Goal: Information Seeking & Learning: Learn about a topic

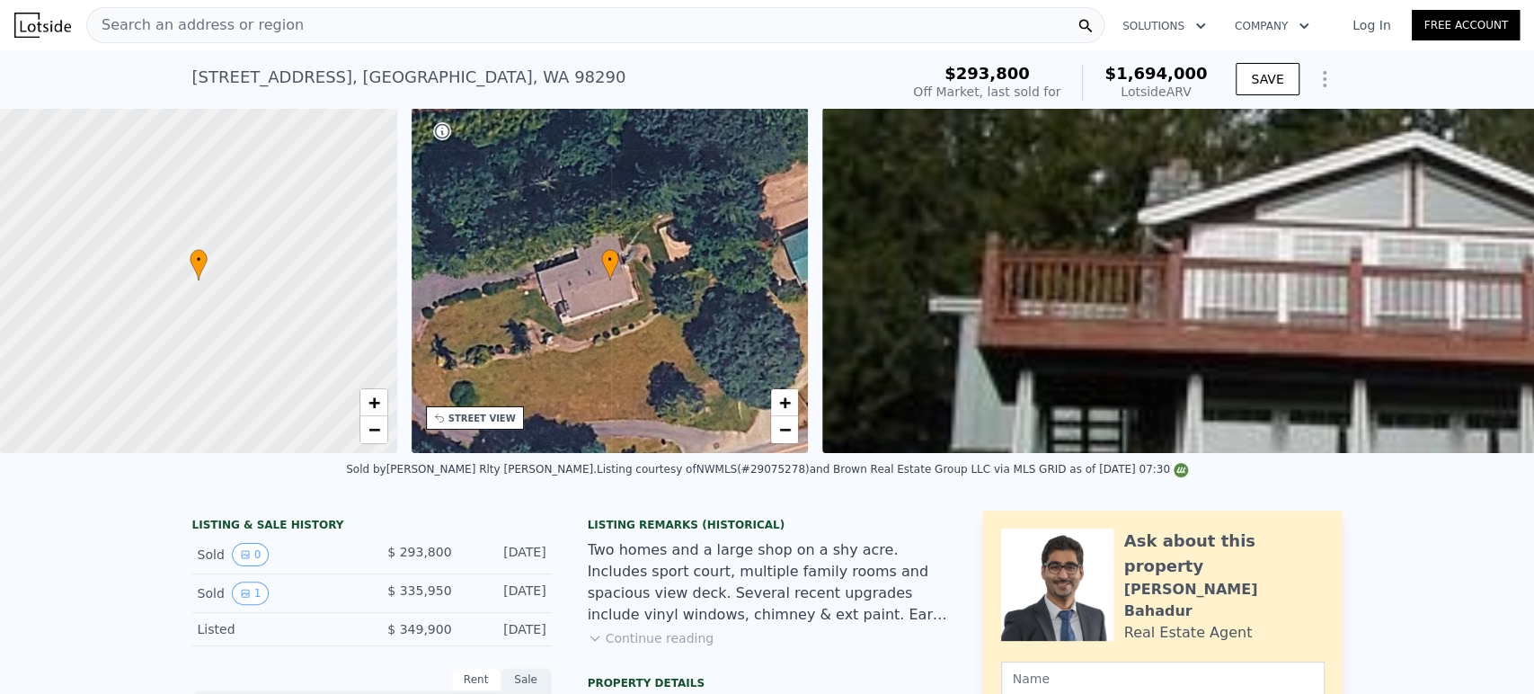
click at [513, 28] on div "Search an address or region" at bounding box center [595, 25] width 1018 height 36
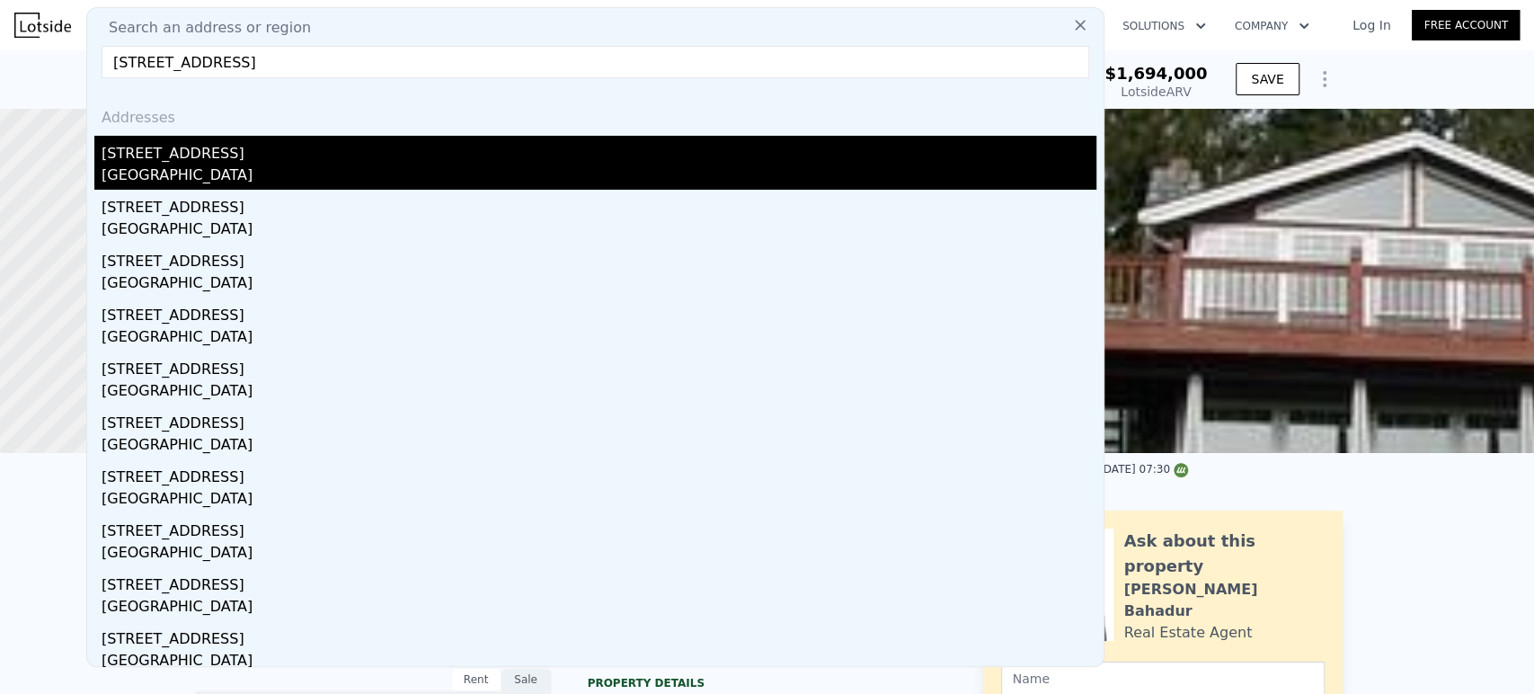
type input "4212 177th Pl NE Arlington, WA 98223, Snohomish County"
click at [295, 168] on div "Arlington, WA 98223" at bounding box center [599, 176] width 995 height 25
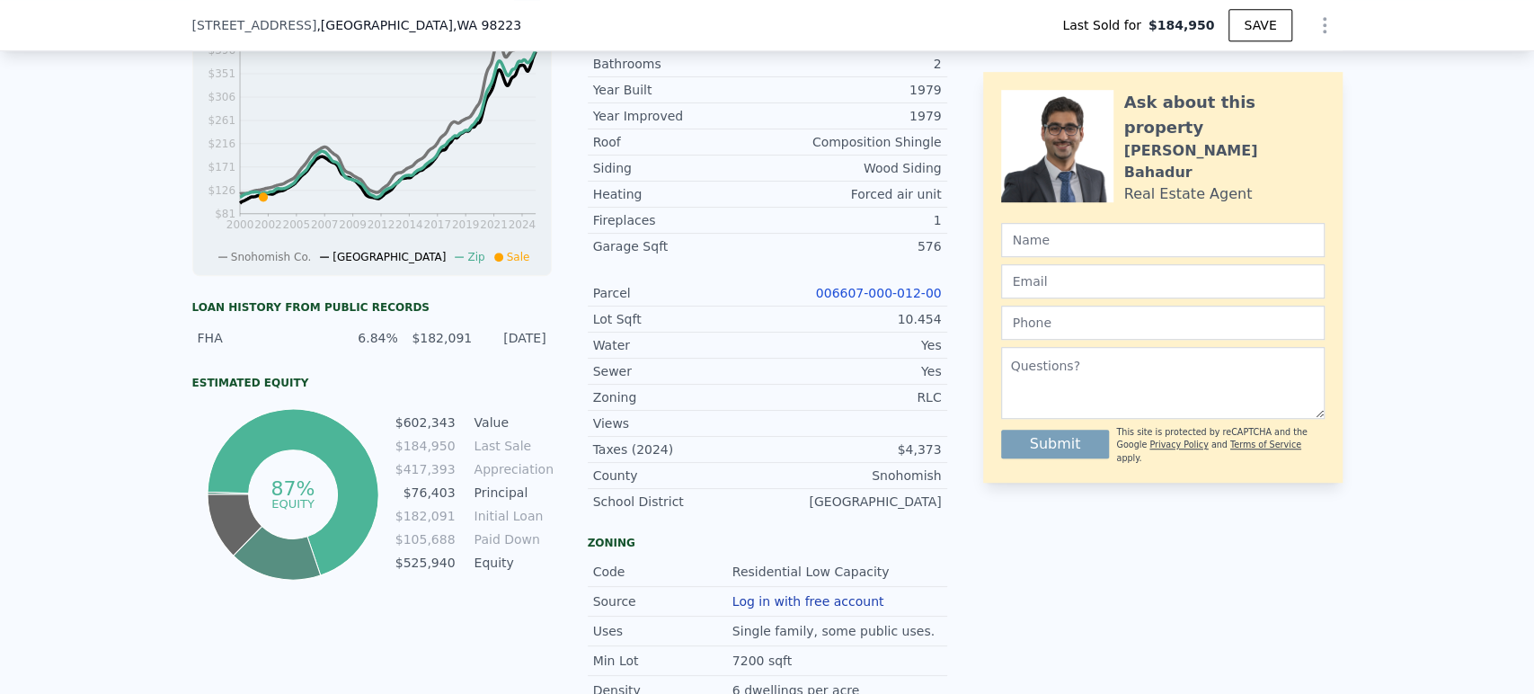
scroll to position [492, 0]
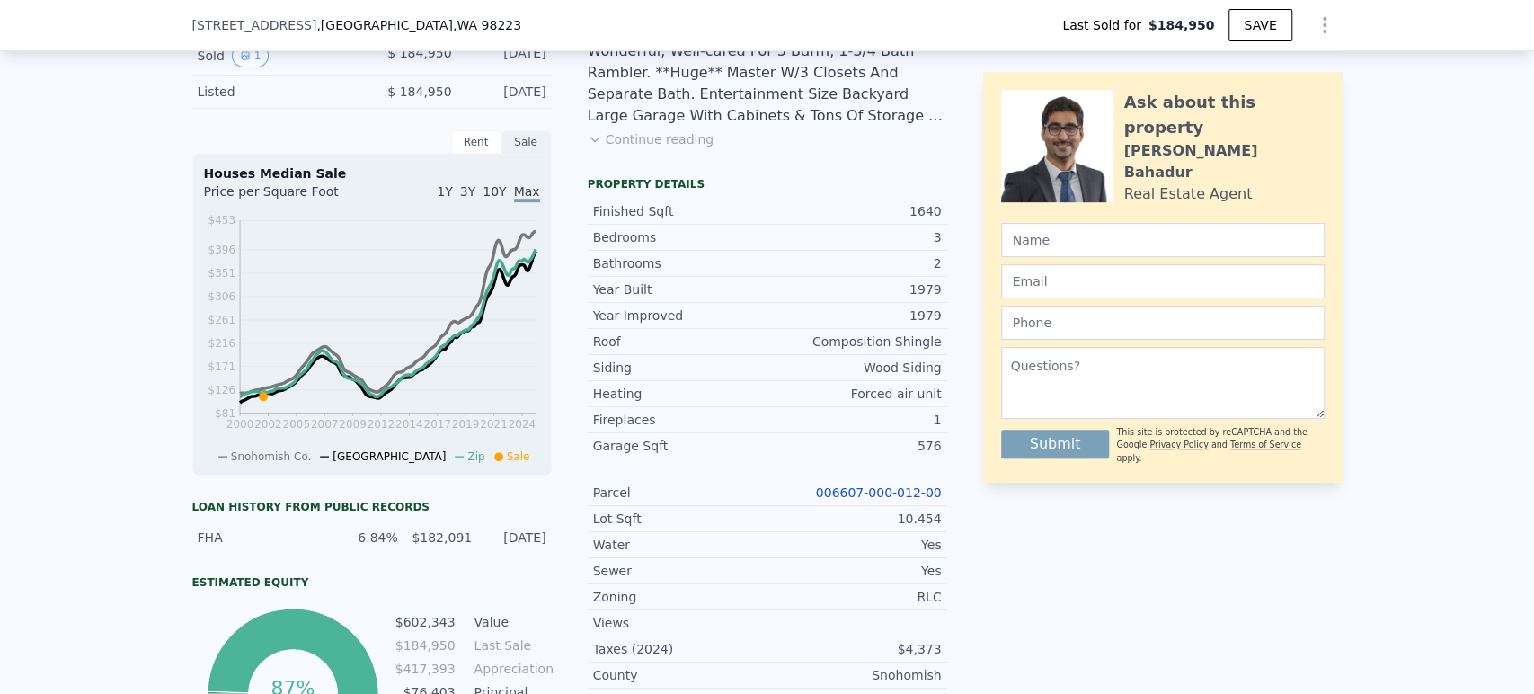
click at [882, 500] on link "006607-000-012-00" at bounding box center [879, 492] width 126 height 14
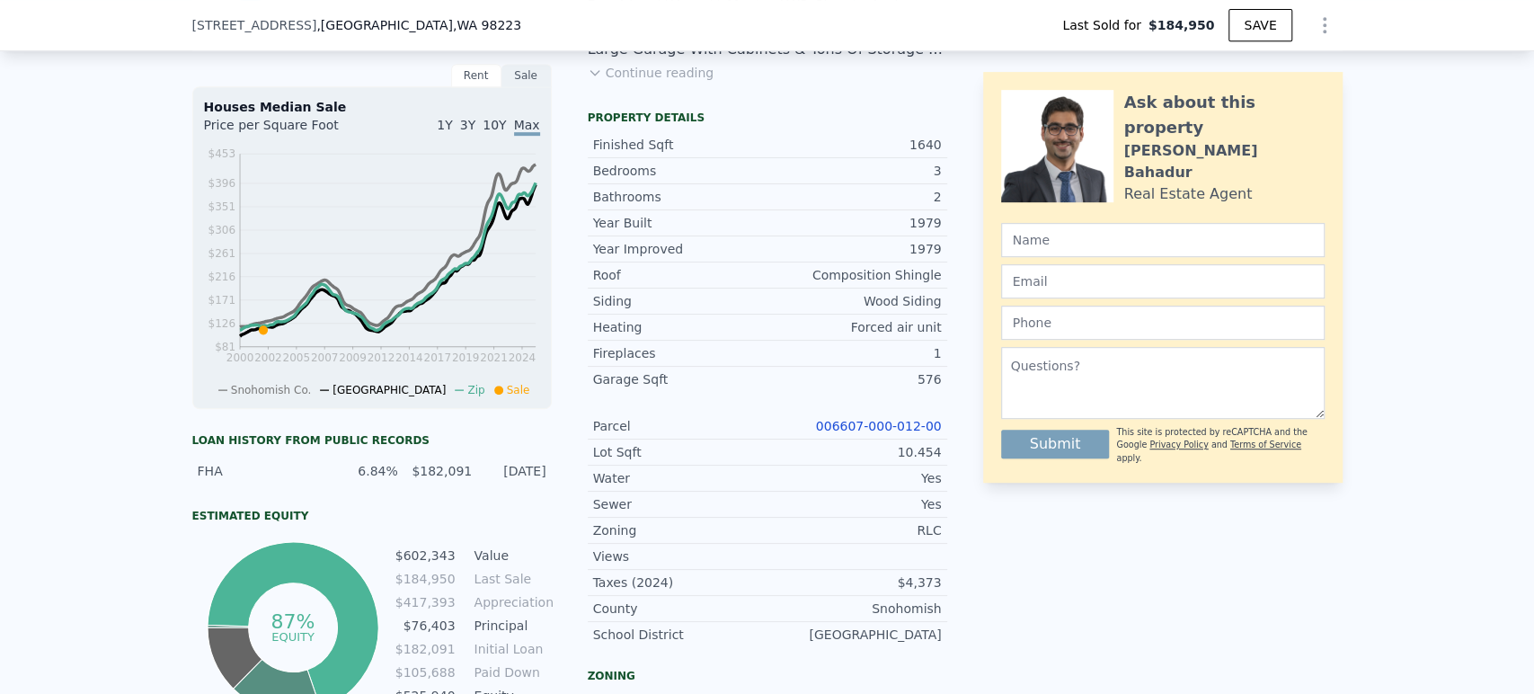
scroll to position [592, 0]
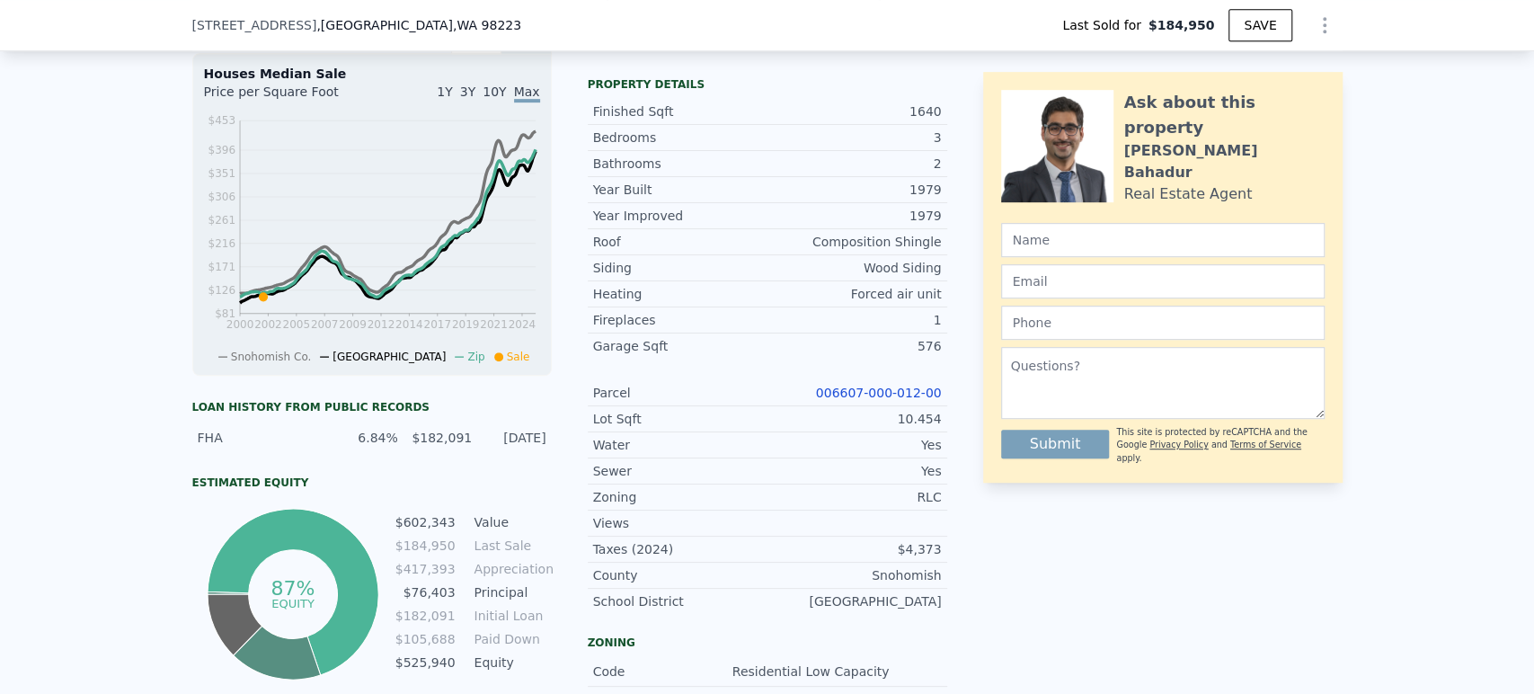
drag, startPoint x: 874, startPoint y: 408, endPoint x: 846, endPoint y: 481, distance: 77.9
click at [846, 480] on div "Yes" at bounding box center [854, 471] width 174 height 18
type input "$ 696,000"
type input "$ 445,840"
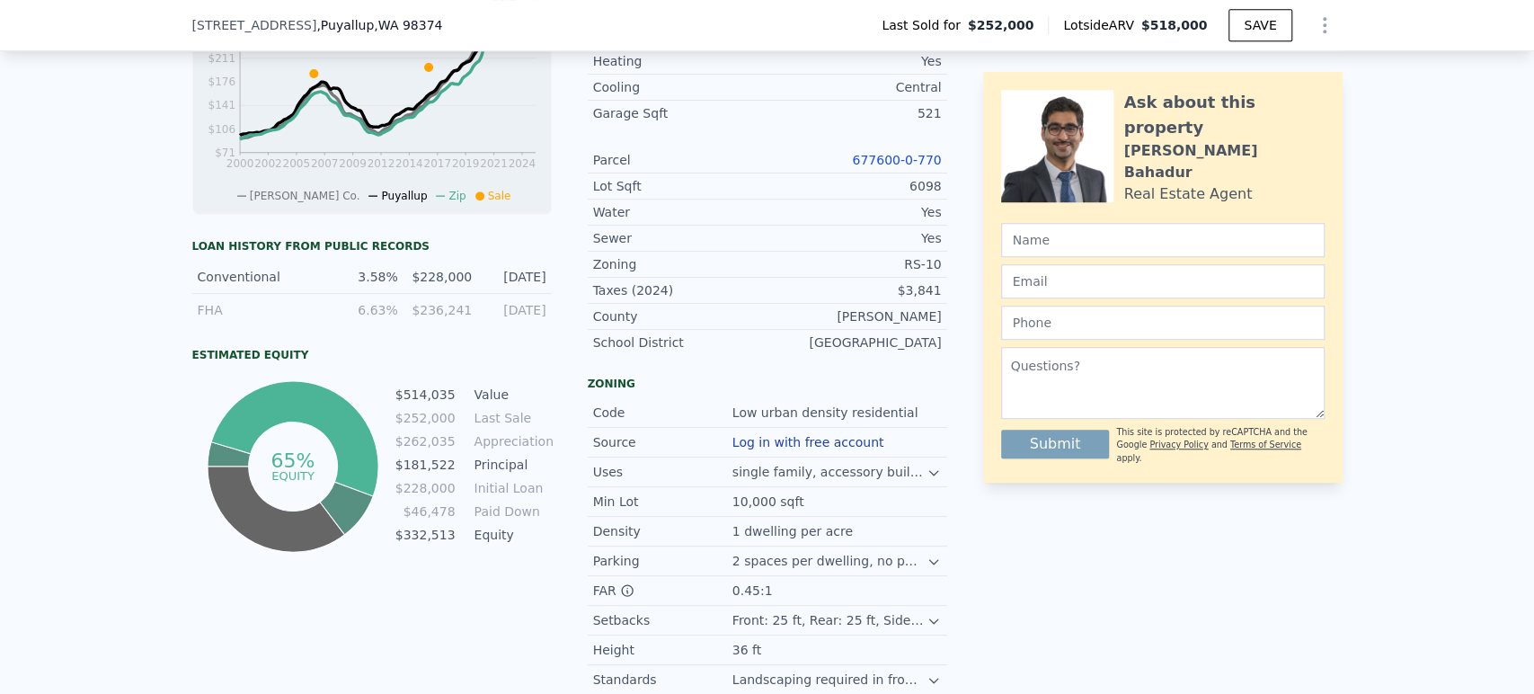
scroll to position [792, 0]
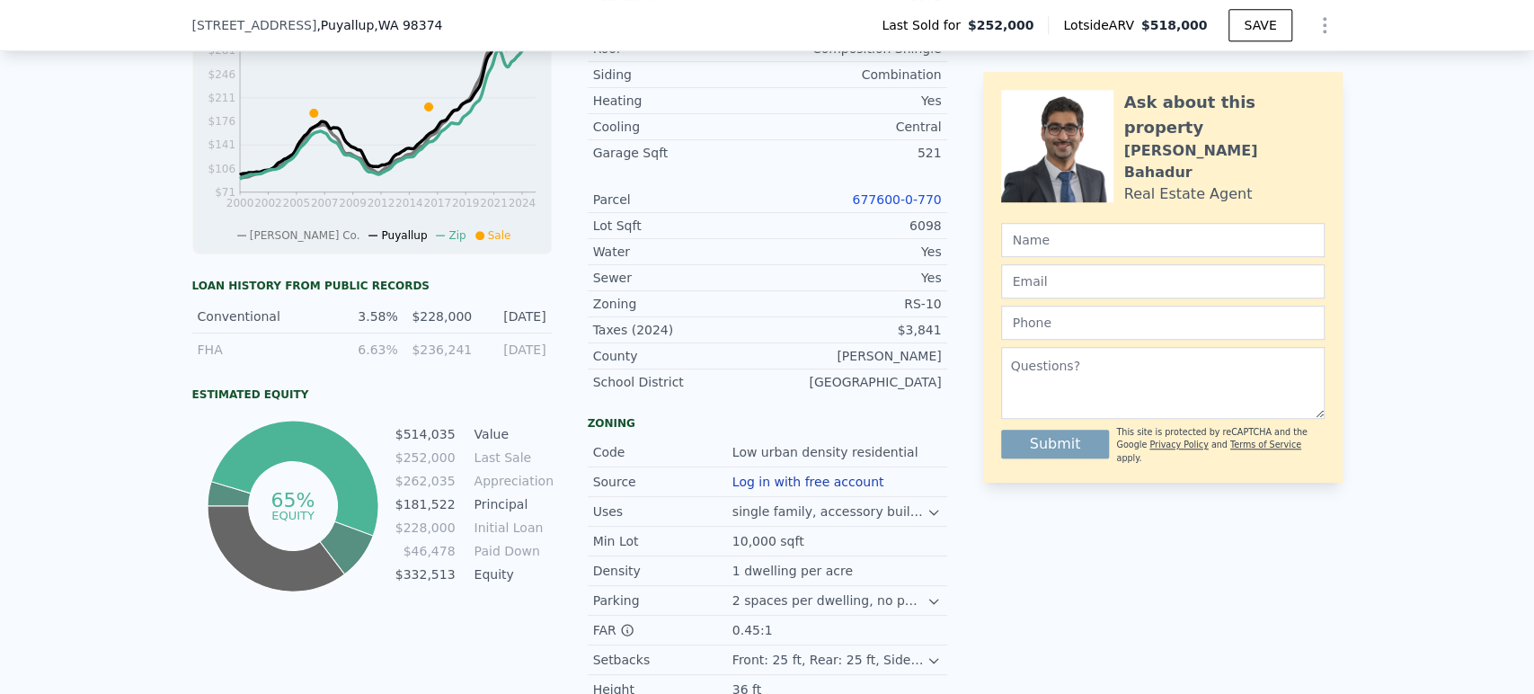
click at [909, 204] on link "677600-0-770" at bounding box center [896, 199] width 89 height 14
